Goal: Transaction & Acquisition: Subscribe to service/newsletter

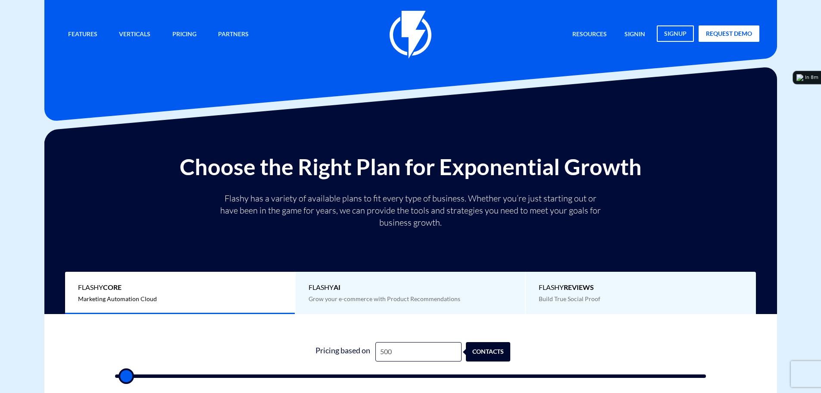
click at [420, 348] on input "500" at bounding box center [418, 351] width 86 height 19
type input "1"
type input "500"
type input "12"
type input "500"
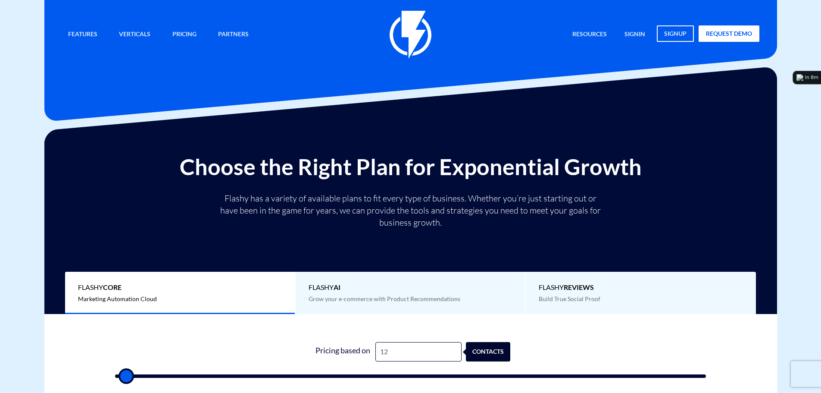
type input "123"
type input "500"
type input "1,230"
type input "1000"
type input "12,300"
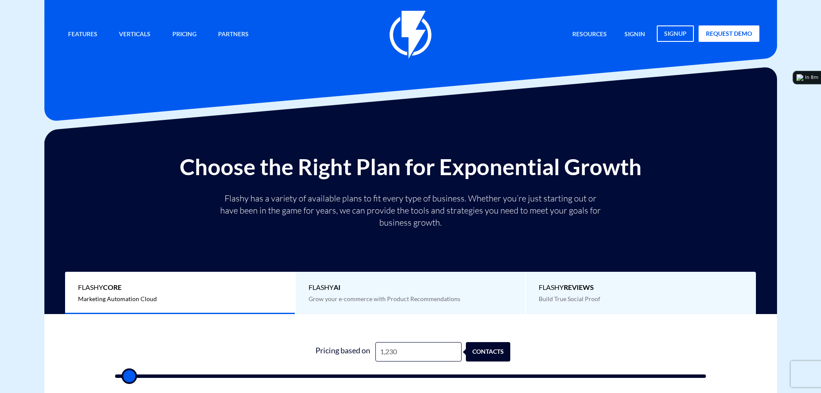
type input "12500"
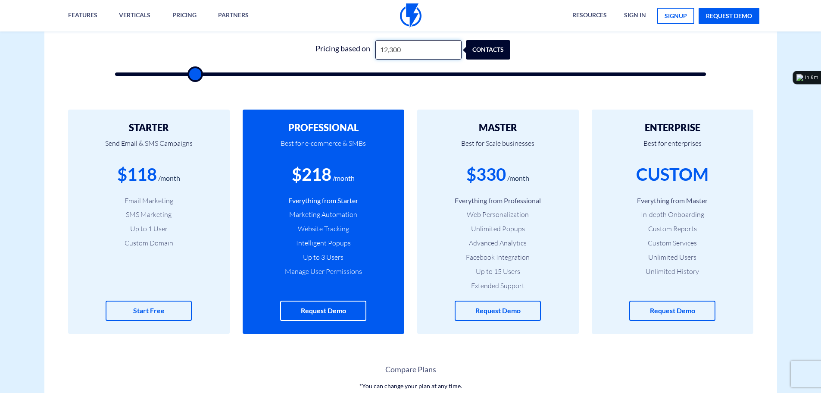
click at [406, 56] on input "12,300" at bounding box center [418, 49] width 86 height 19
type input "9"
type input "500"
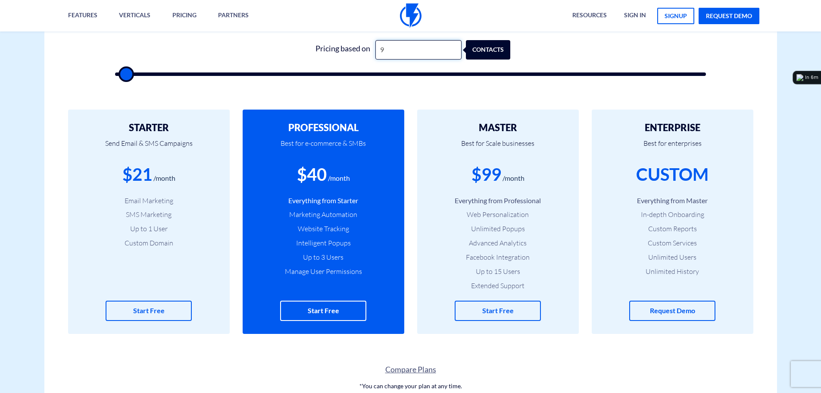
type input "90"
type input "500"
type input "903"
type input "1000"
type input "9,035"
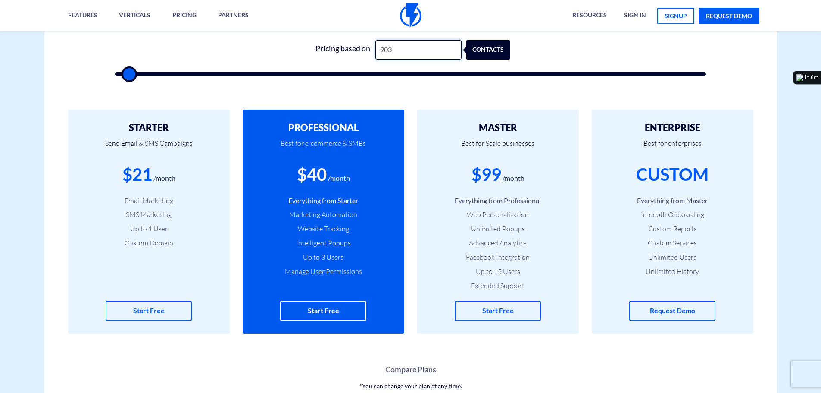
type input "9000"
click at [402, 51] on input "9,035" at bounding box center [418, 49] width 86 height 19
type input "5"
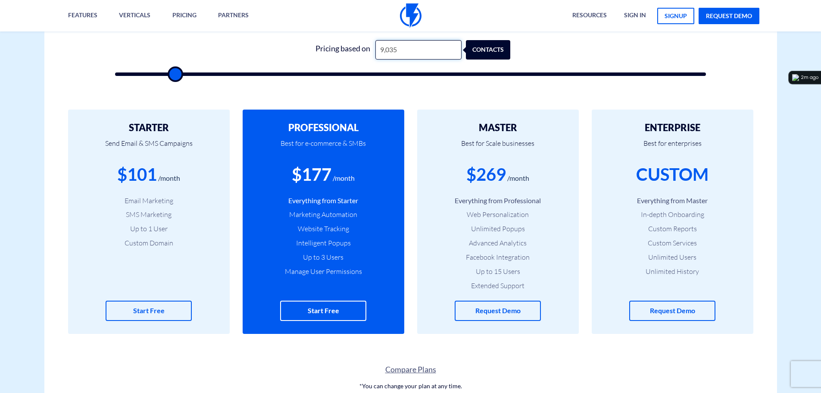
type input "500"
type input "57"
type input "500"
type input "570"
type input "500"
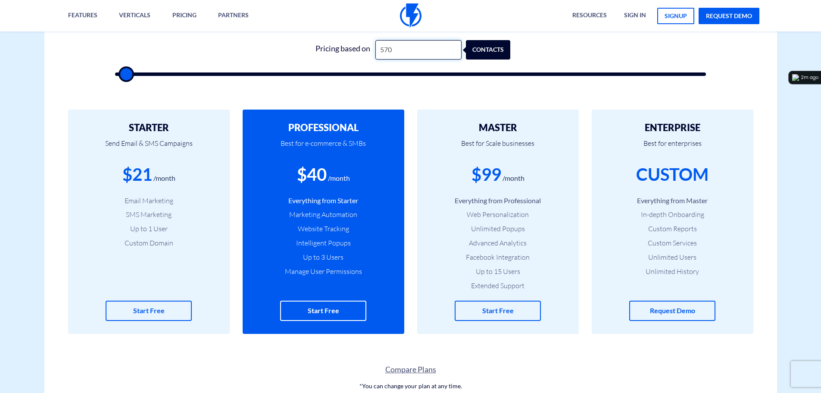
type input "5,704"
type input "5500"
click at [406, 49] on input "5,704" at bounding box center [418, 49] width 86 height 19
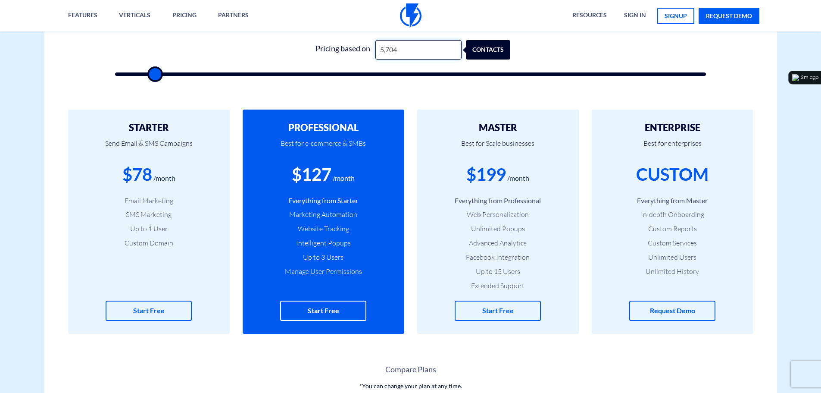
type input "8"
type input "500"
type input "80"
type input "500"
type input "800"
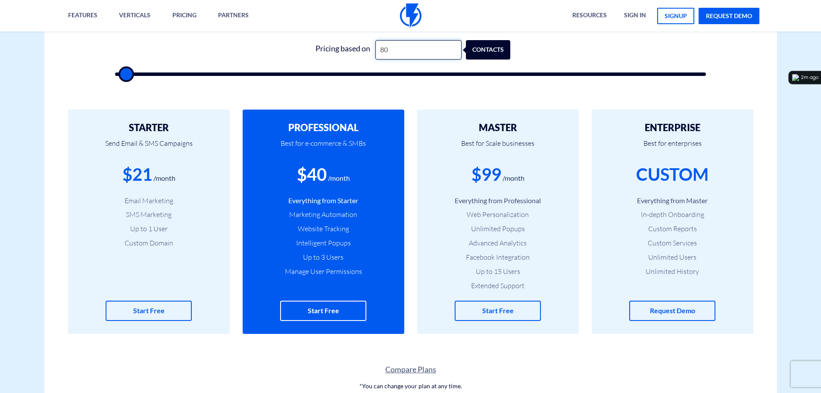
type input "1000"
type input "8,000"
type input "8000"
click at [398, 51] on input "8,000" at bounding box center [418, 49] width 86 height 19
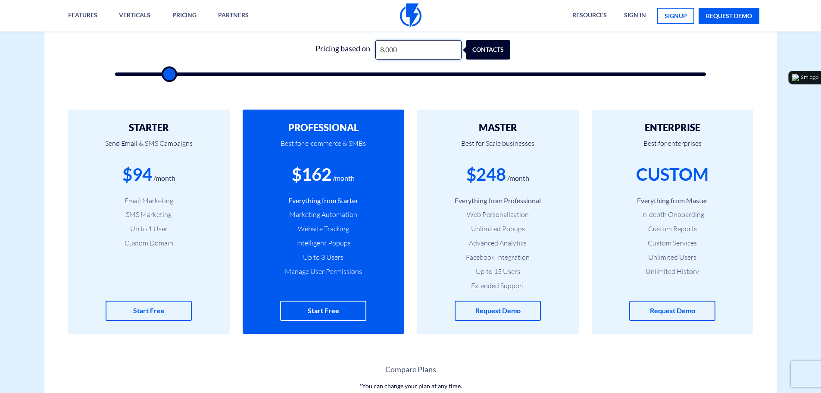
click at [398, 51] on input "8,000" at bounding box center [418, 49] width 86 height 19
type input "8"
type input "500"
type input "87"
type input "500"
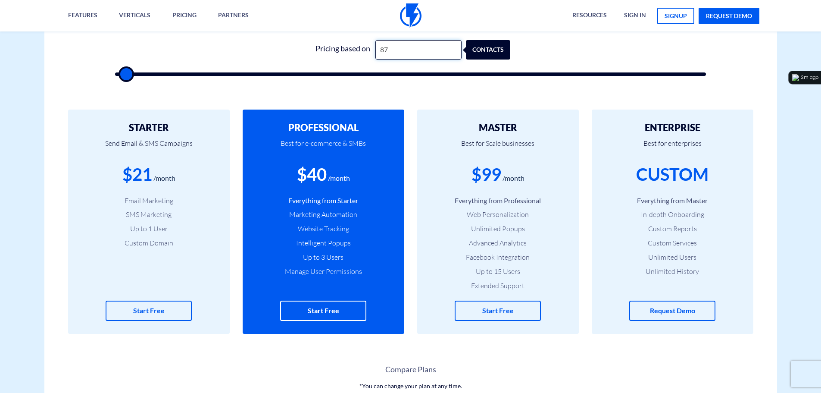
type input "870"
type input "1000"
type input "8,700"
type input "8500"
click at [404, 50] on input "8,700" at bounding box center [418, 49] width 86 height 19
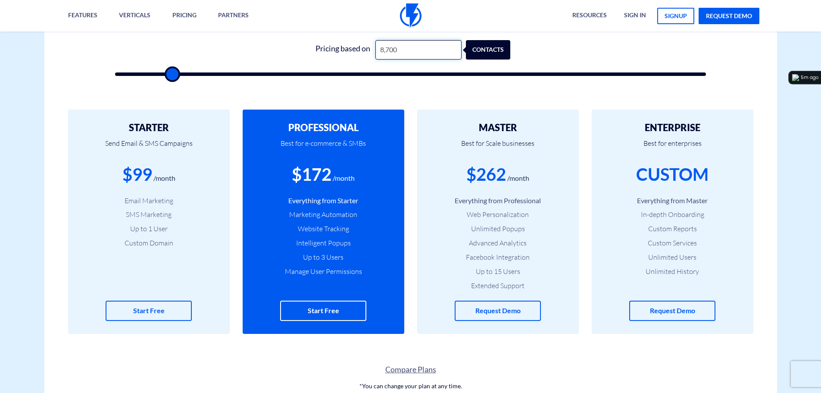
click at [404, 50] on input "8,700" at bounding box center [418, 49] width 86 height 19
click at [404, 49] on input "8,700" at bounding box center [418, 49] width 86 height 19
type input "1"
type input "500"
type input "12"
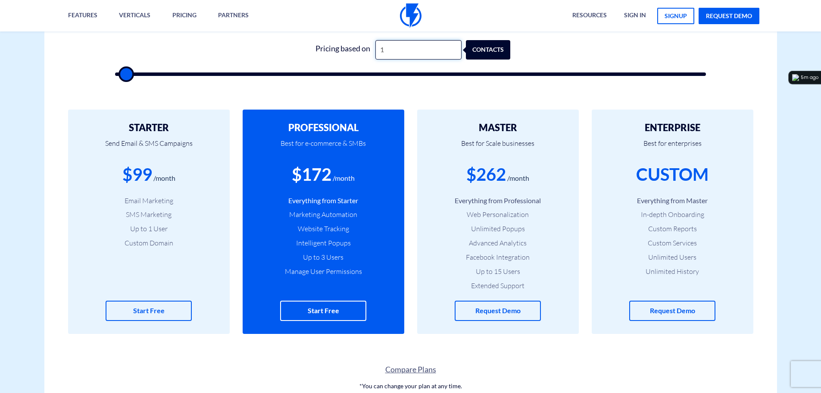
type input "500"
type input "122"
type input "500"
type input "1,220"
type input "1000"
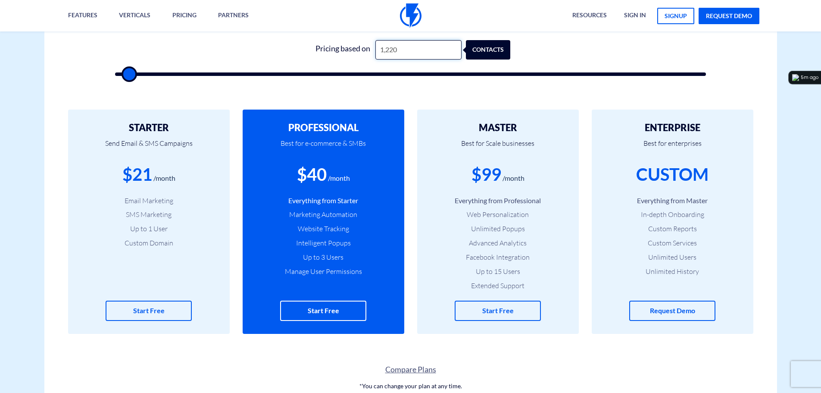
type input "12,200"
type input "12000"
click at [325, 177] on div "$217" at bounding box center [312, 174] width 40 height 25
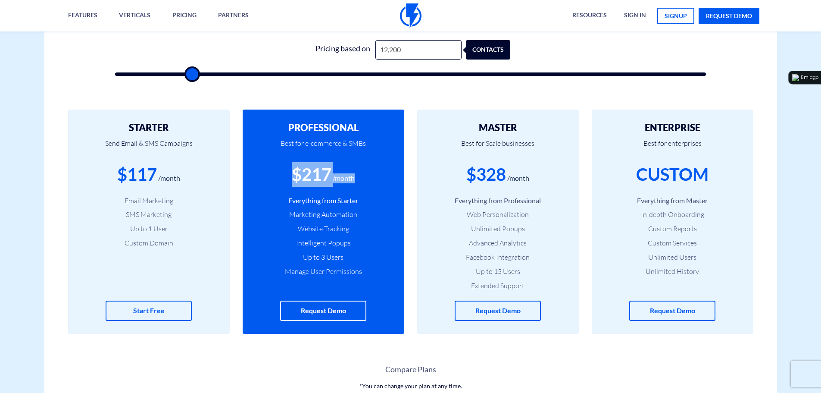
click at [325, 177] on div "$217" at bounding box center [312, 174] width 40 height 25
click at [319, 183] on div "$217" at bounding box center [312, 174] width 40 height 25
drag, startPoint x: 289, startPoint y: 177, endPoint x: 361, endPoint y: 168, distance: 72.5
click at [361, 168] on div "$217 /month" at bounding box center [324, 174] width 136 height 25
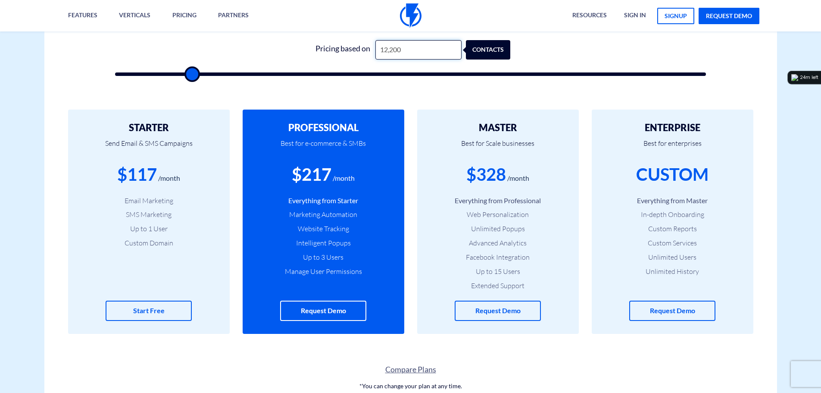
drag, startPoint x: 380, startPoint y: 50, endPoint x: 374, endPoint y: 50, distance: 5.7
click at [375, 50] on input "12,200" at bounding box center [418, 49] width 86 height 19
type input "8"
type input "500"
type input "82"
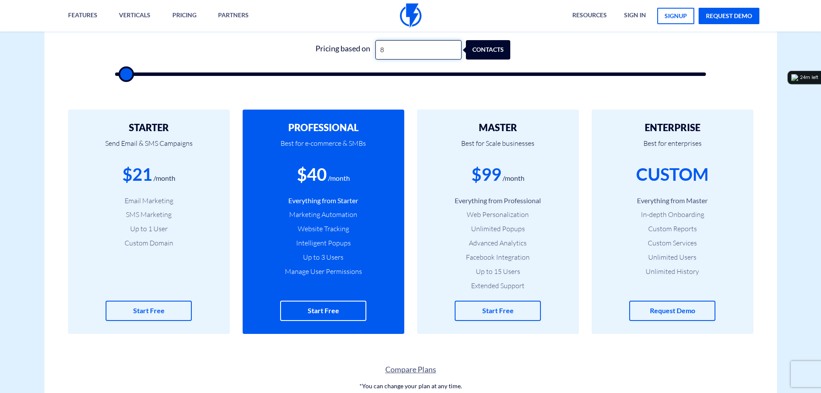
type input "500"
type input "820"
type input "1000"
type input "8,200"
type input "8000"
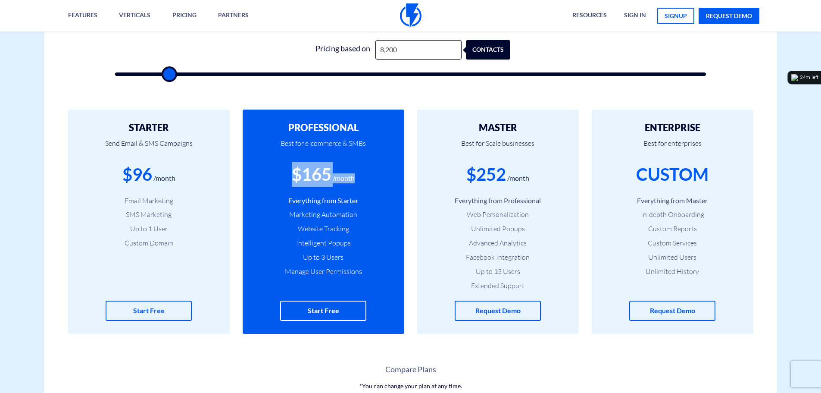
drag, startPoint x: 293, startPoint y: 178, endPoint x: 358, endPoint y: 177, distance: 65.1
click at [358, 177] on div "$165 /month" at bounding box center [324, 174] width 136 height 25
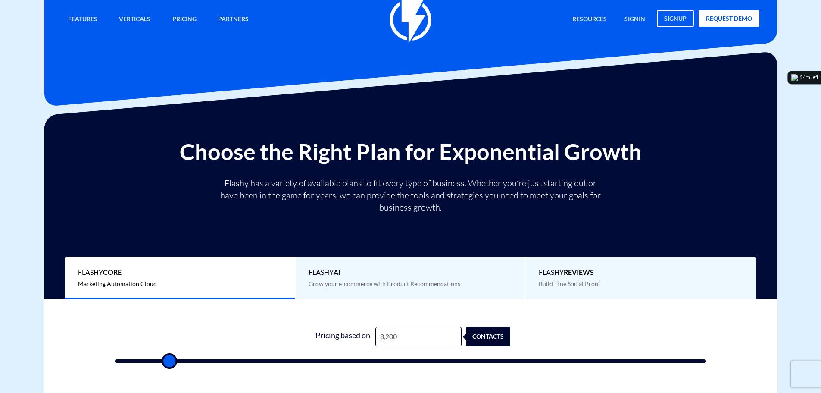
scroll to position [0, 0]
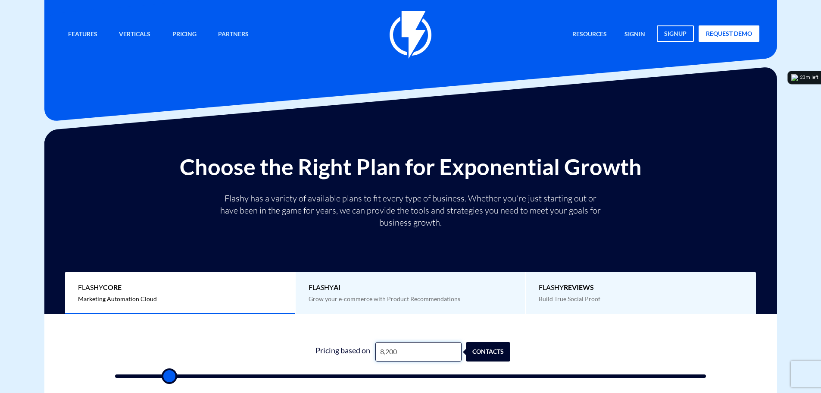
click at [406, 353] on input "8,200" at bounding box center [418, 351] width 86 height 19
type input "1"
type input "500"
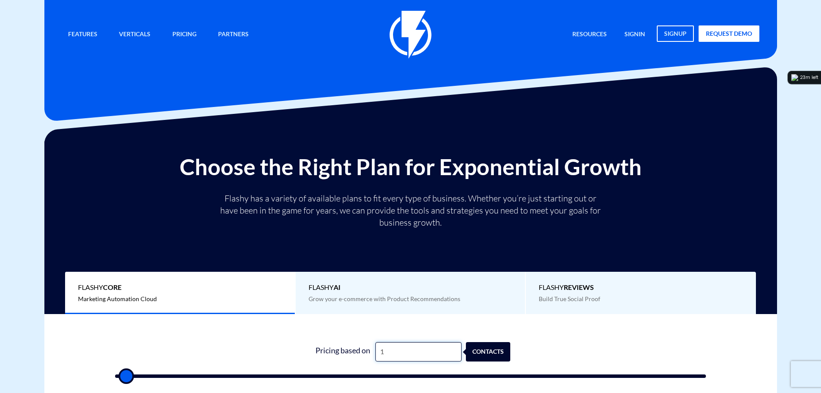
type input "12"
type input "500"
type input "122"
type input "500"
type input "1,220"
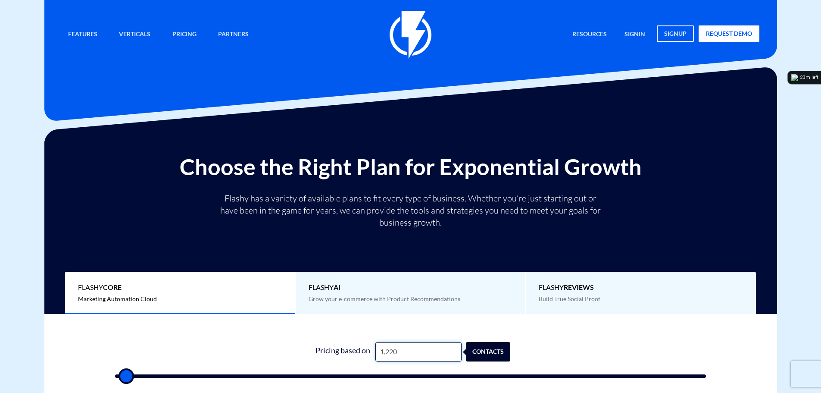
type input "1000"
type input "12,200"
type input "12000"
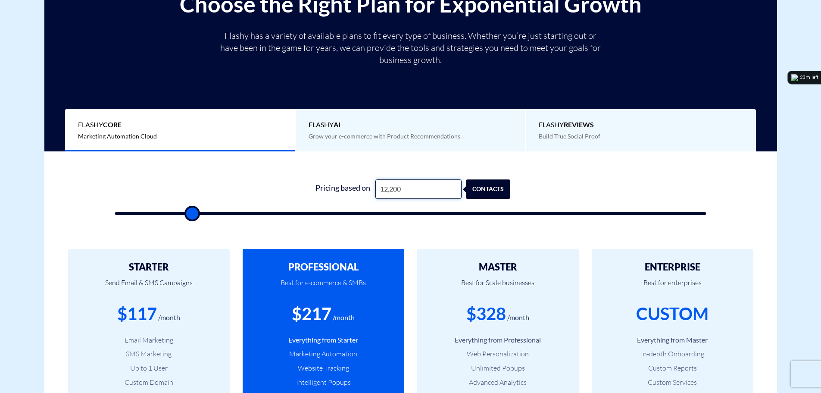
scroll to position [172, 0]
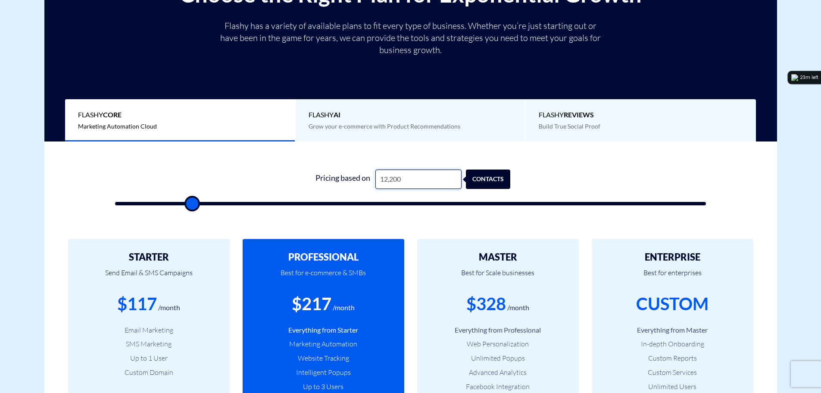
type input "12,200"
